Goal: Task Accomplishment & Management: Use online tool/utility

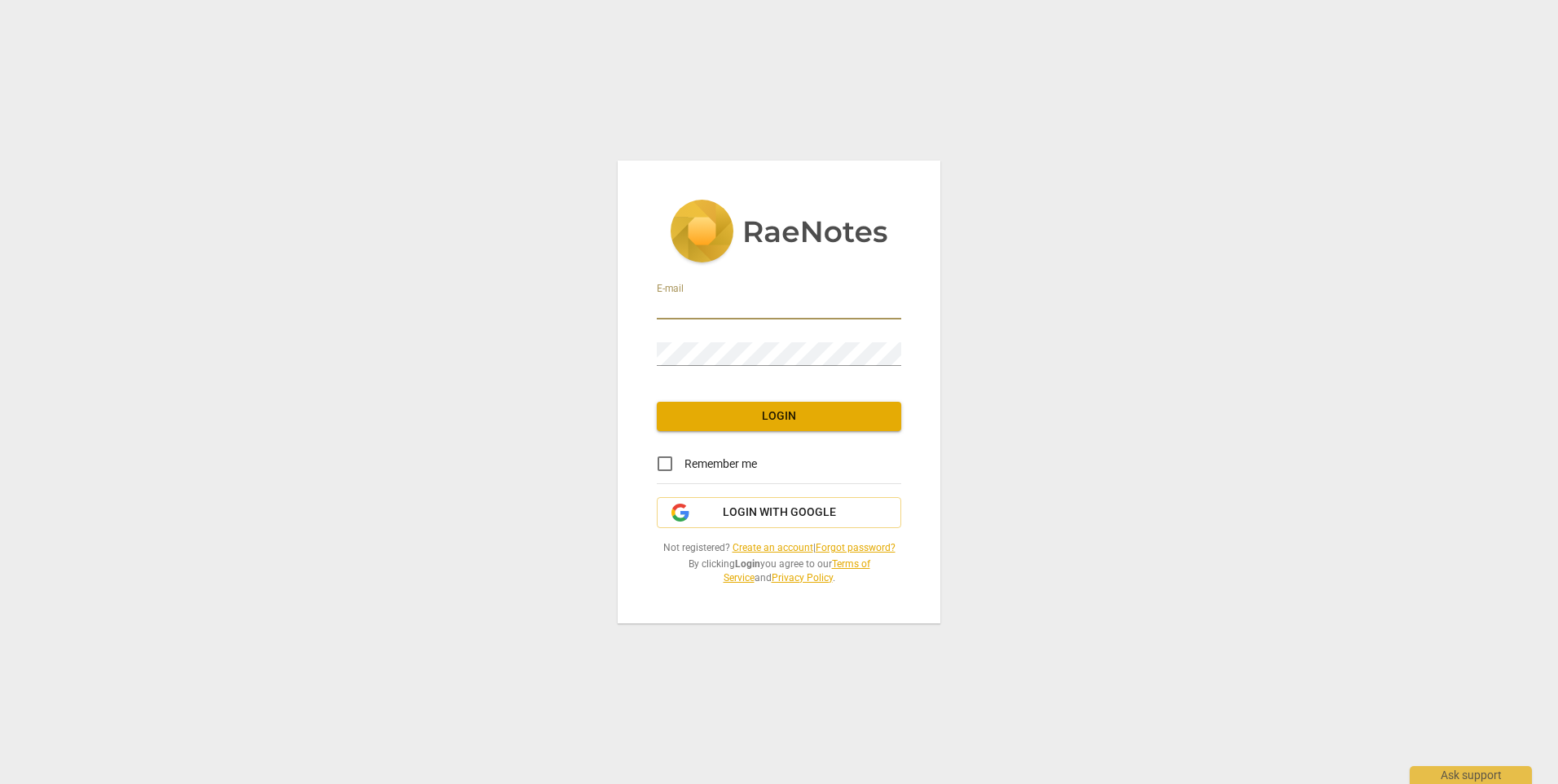
click at [783, 313] on input "email" at bounding box center [779, 308] width 245 height 24
type input "[PERSON_NAME][EMAIL_ADDRESS][PERSON_NAME][DOMAIN_NAME]"
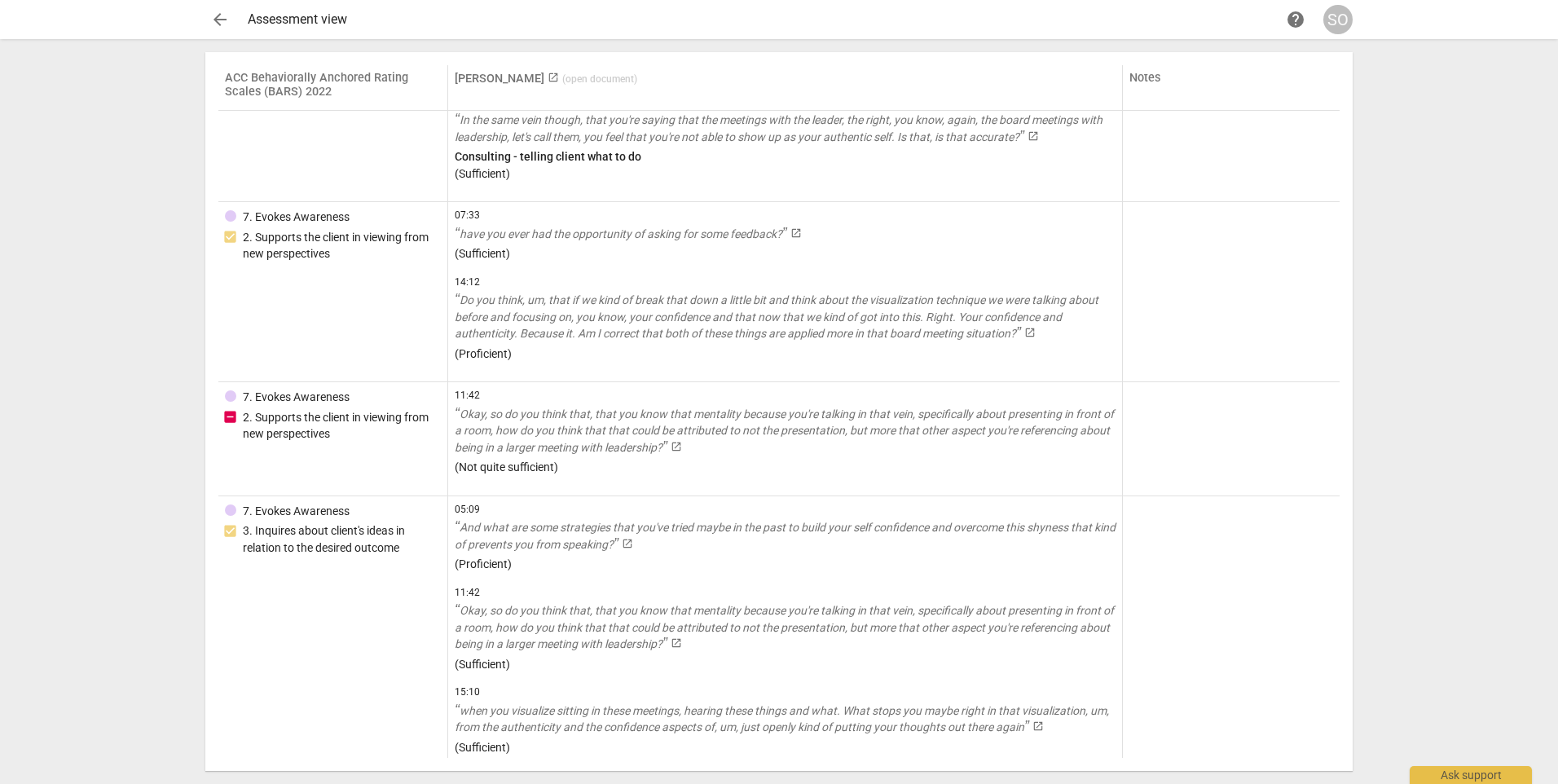
scroll to position [2987, 0]
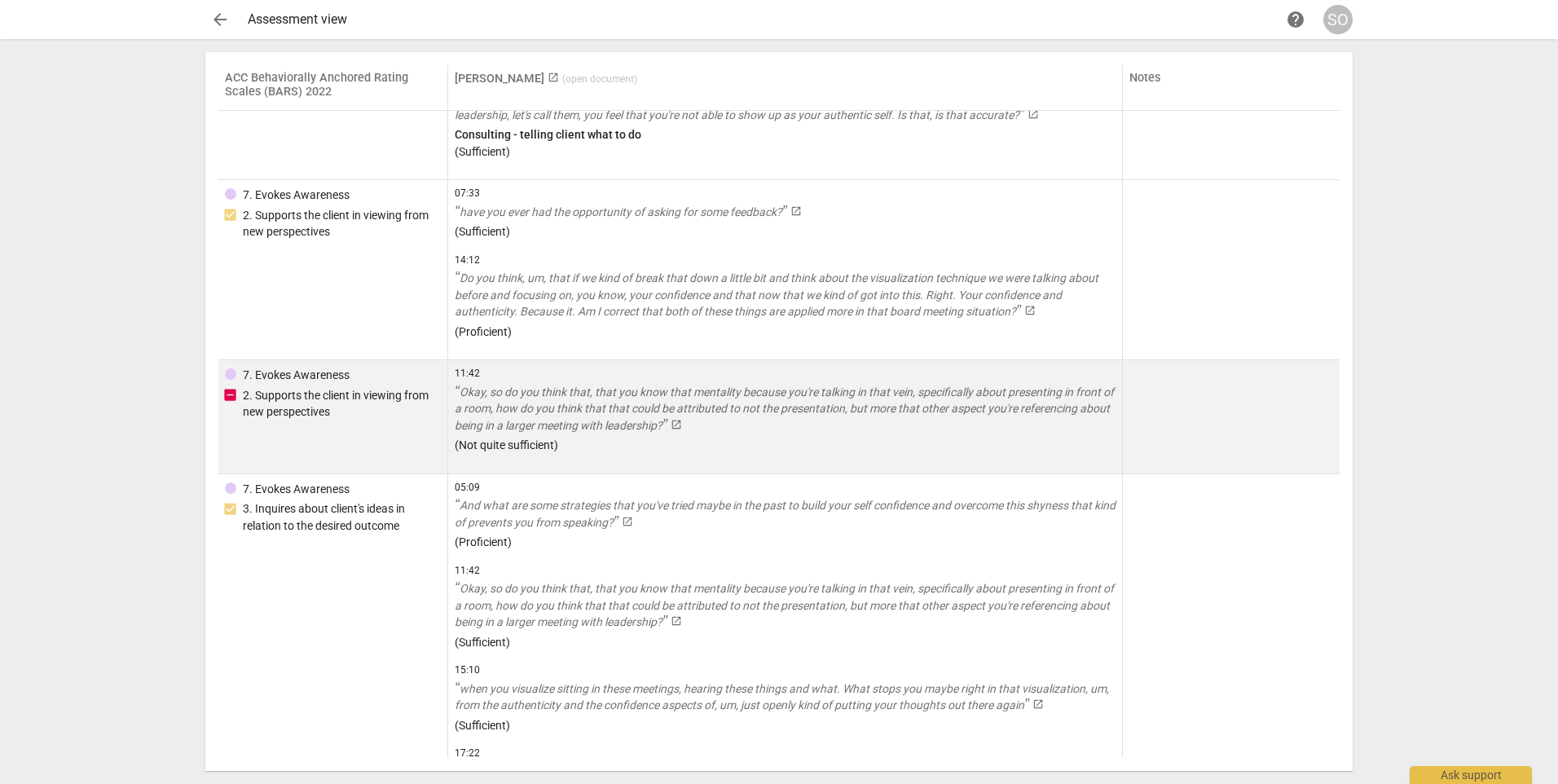
click at [468, 415] on link "Okay, so do you think that, that you know that mentality because you're talking…" at bounding box center [785, 408] width 661 height 50
